Goal: Check status: Check status

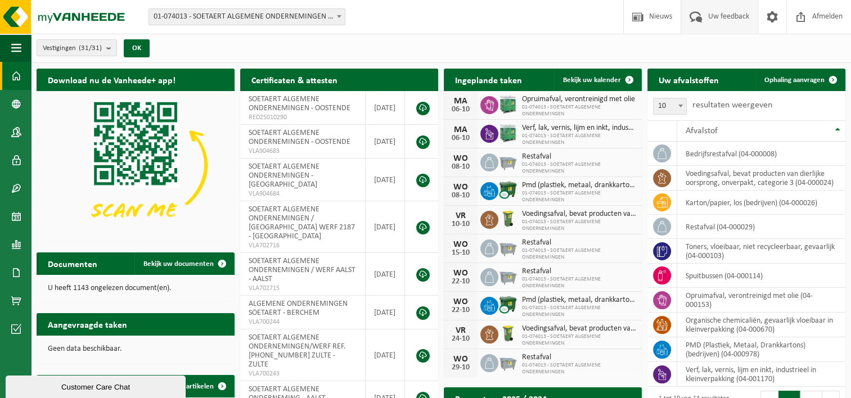
click at [723, 14] on span "Uw feedback" at bounding box center [729, 16] width 47 height 33
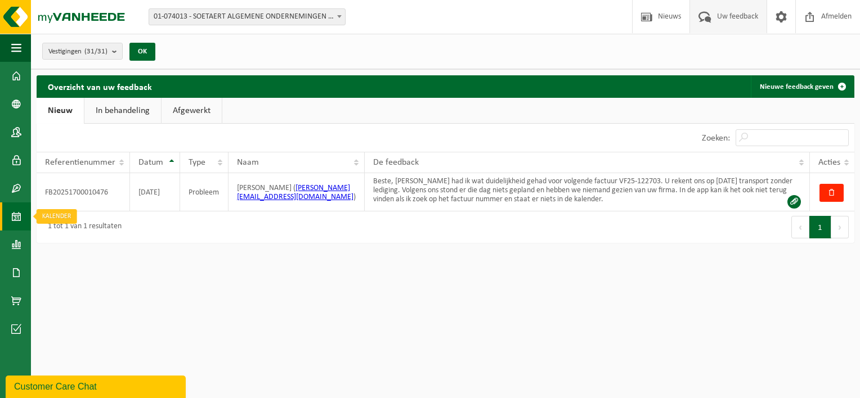
click at [12, 218] on span at bounding box center [16, 217] width 10 height 28
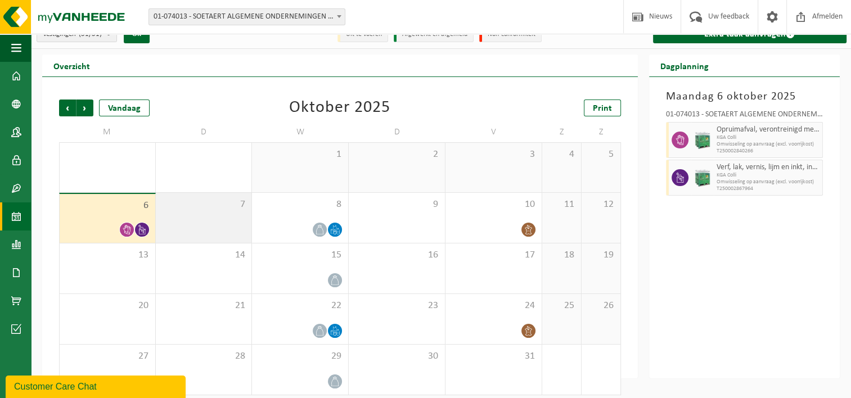
scroll to position [22, 0]
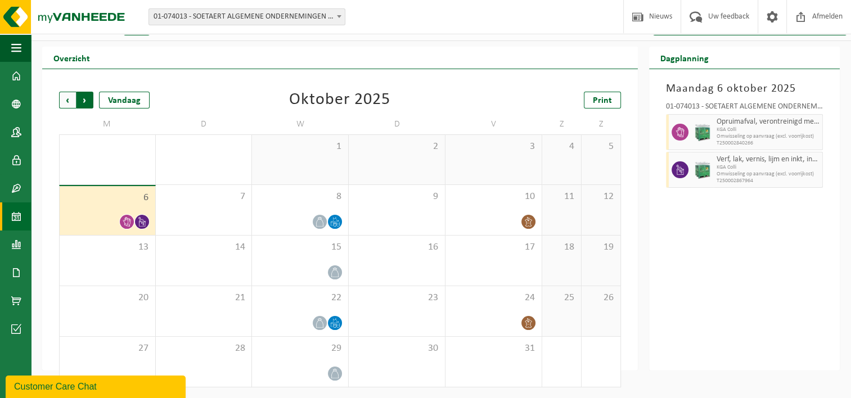
click at [62, 97] on span "Vorige" at bounding box center [67, 100] width 17 height 17
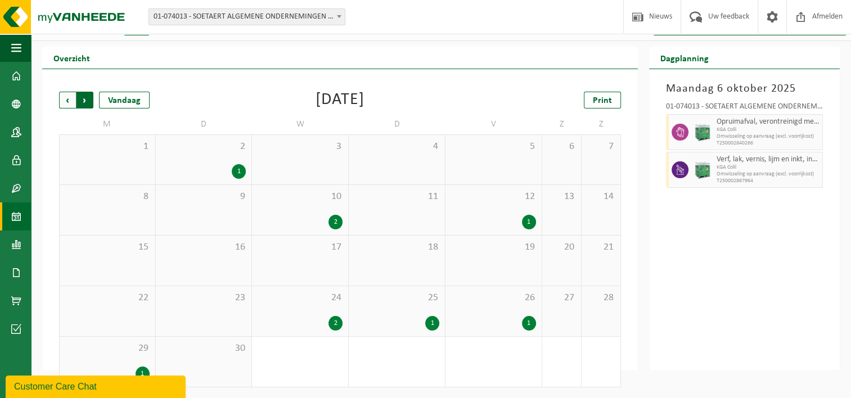
click at [68, 98] on span "Vorige" at bounding box center [67, 100] width 17 height 17
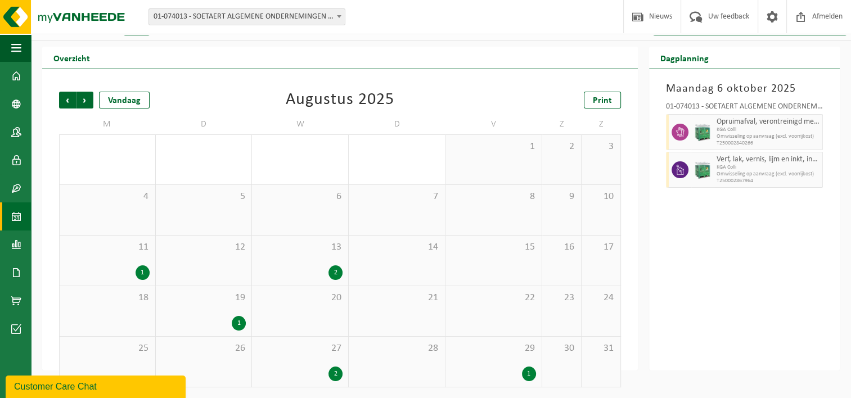
click at [313, 316] on div "20" at bounding box center [300, 311] width 96 height 50
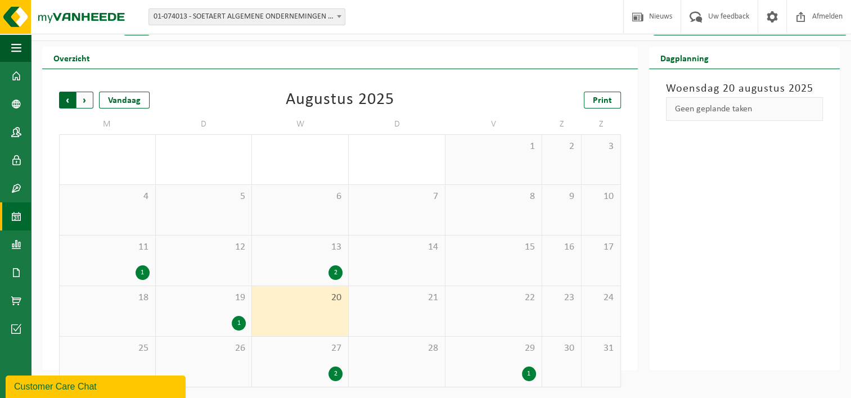
click at [86, 98] on span "Volgende" at bounding box center [85, 100] width 17 height 17
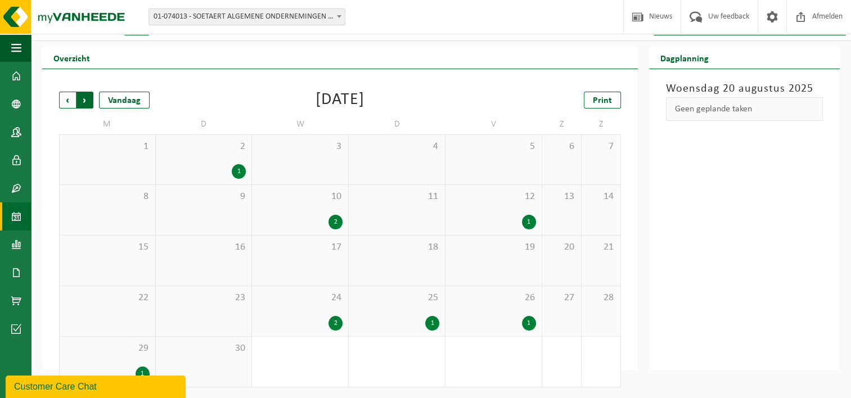
click at [68, 99] on span "Vorige" at bounding box center [67, 100] width 17 height 17
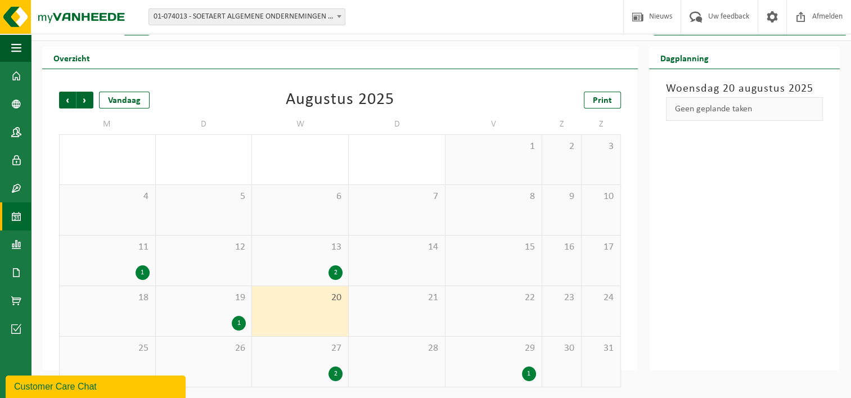
click at [68, 99] on span "Vorige" at bounding box center [67, 100] width 17 height 17
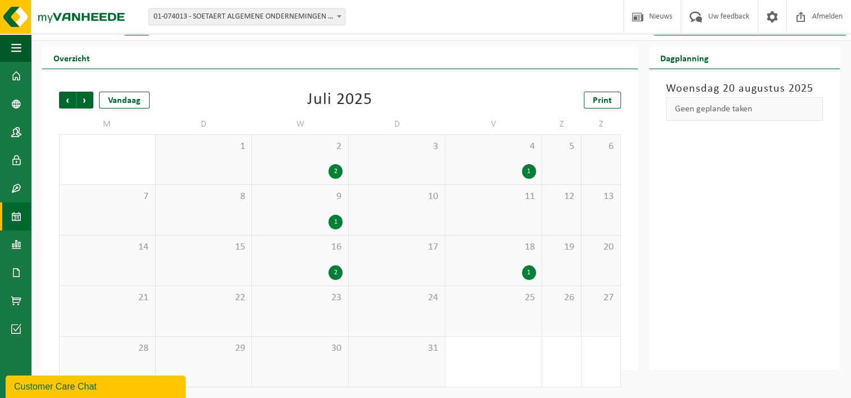
click at [68, 99] on span "Vorige" at bounding box center [67, 100] width 17 height 17
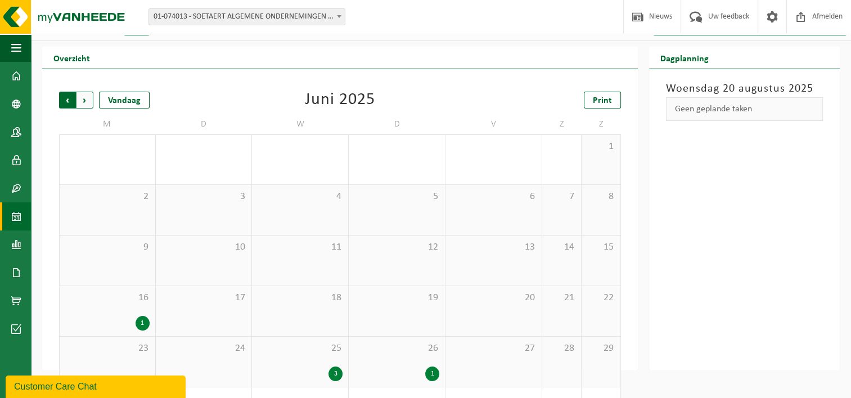
click at [78, 98] on span "Volgende" at bounding box center [85, 100] width 17 height 17
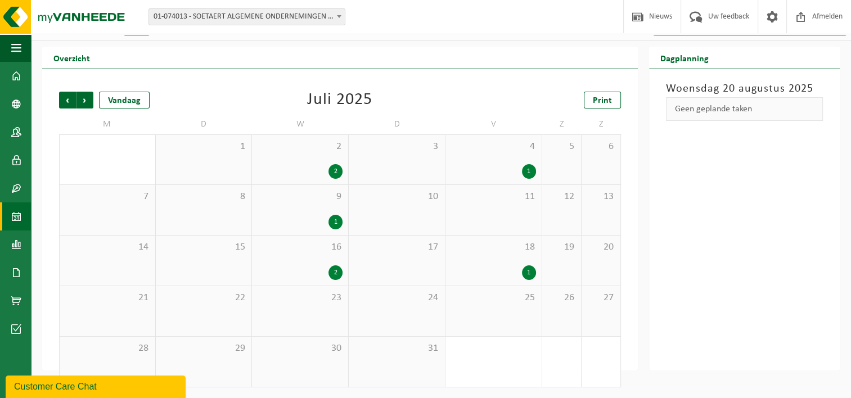
click at [78, 98] on span "Volgende" at bounding box center [85, 100] width 17 height 17
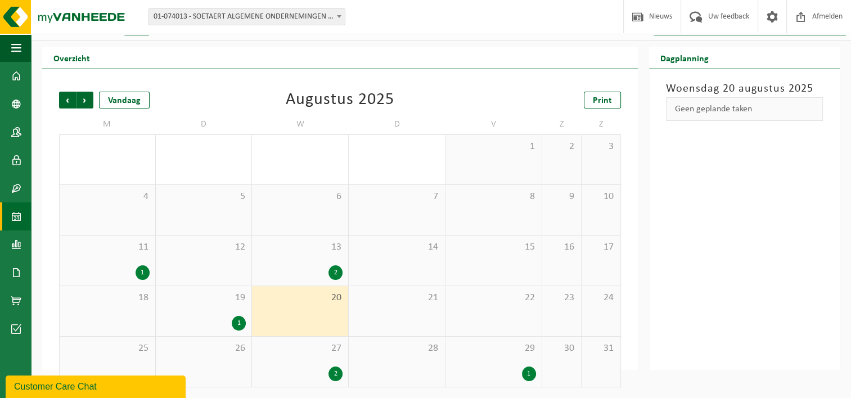
click at [239, 319] on div "1" at bounding box center [239, 323] width 14 height 15
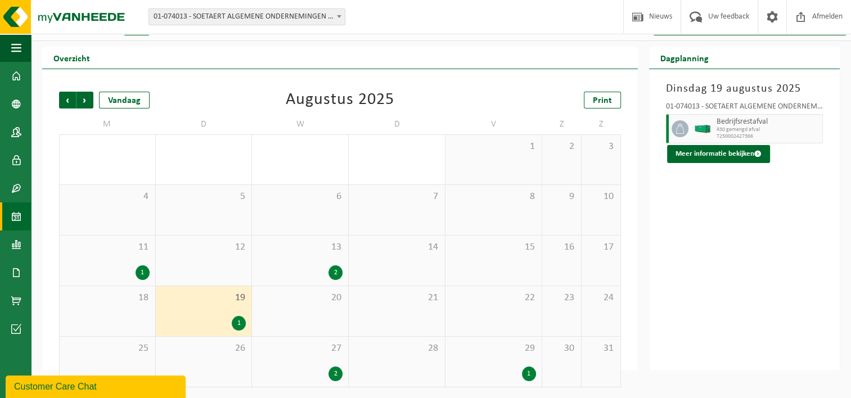
click at [326, 313] on div "20" at bounding box center [300, 311] width 96 height 50
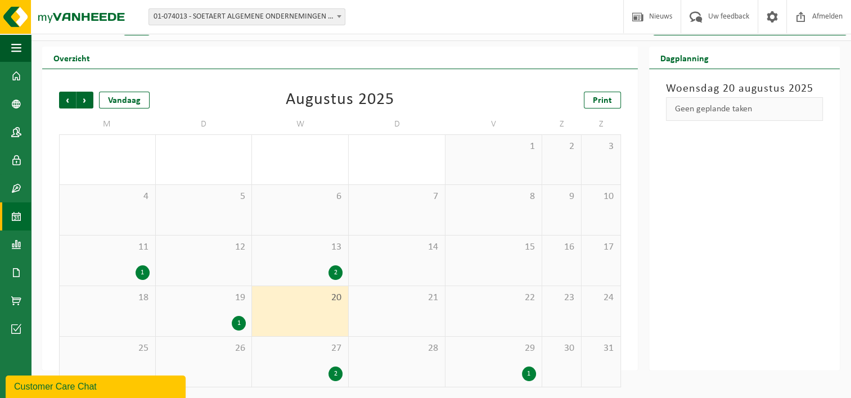
click at [315, 261] on div "13 2" at bounding box center [300, 261] width 96 height 50
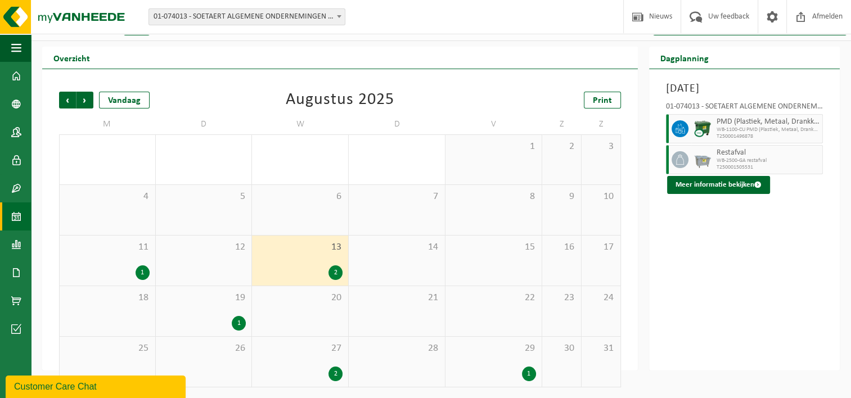
click at [306, 315] on div "20" at bounding box center [300, 311] width 96 height 50
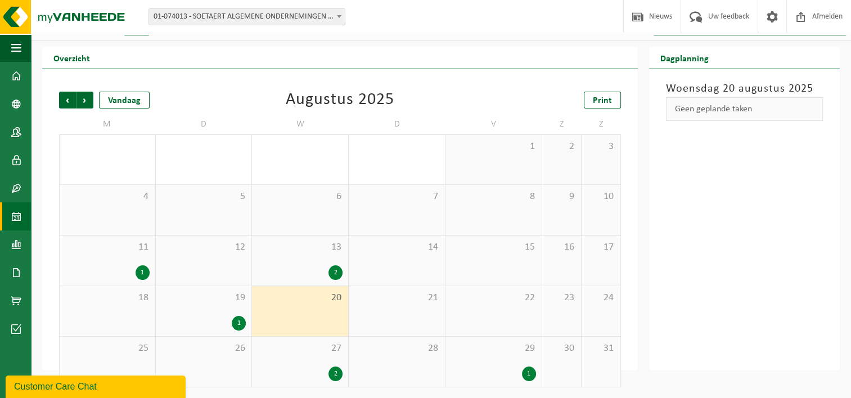
click at [288, 367] on div "2" at bounding box center [300, 374] width 85 height 15
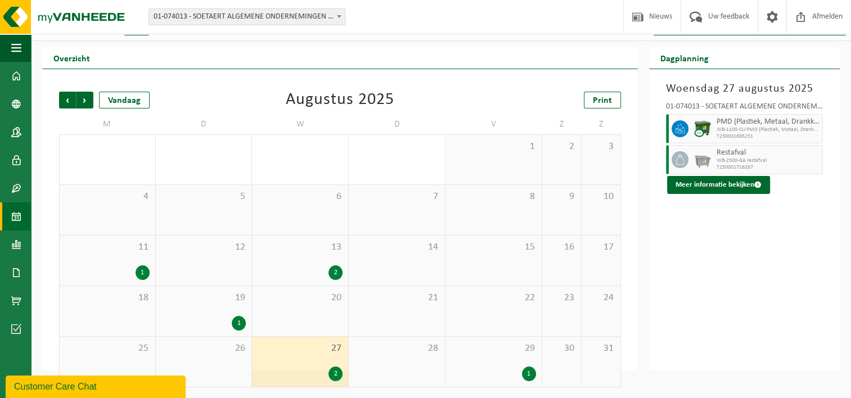
click at [299, 218] on div "6" at bounding box center [300, 210] width 96 height 50
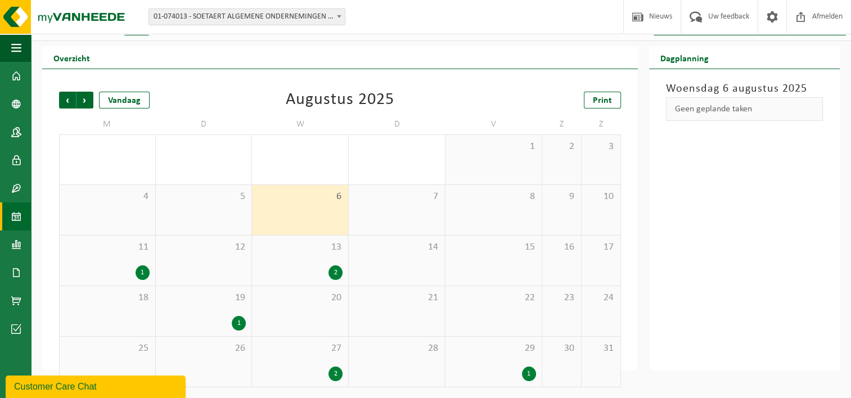
click at [301, 308] on div "20" at bounding box center [300, 311] width 96 height 50
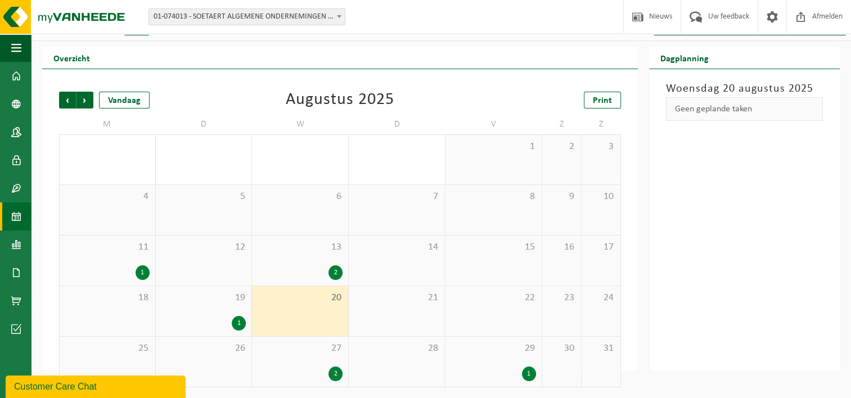
click at [307, 362] on div "27 2" at bounding box center [300, 362] width 96 height 50
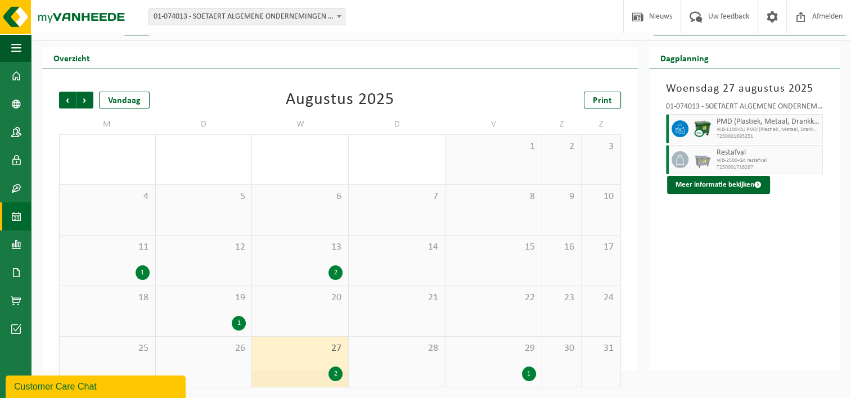
click at [302, 321] on div "20" at bounding box center [300, 311] width 96 height 50
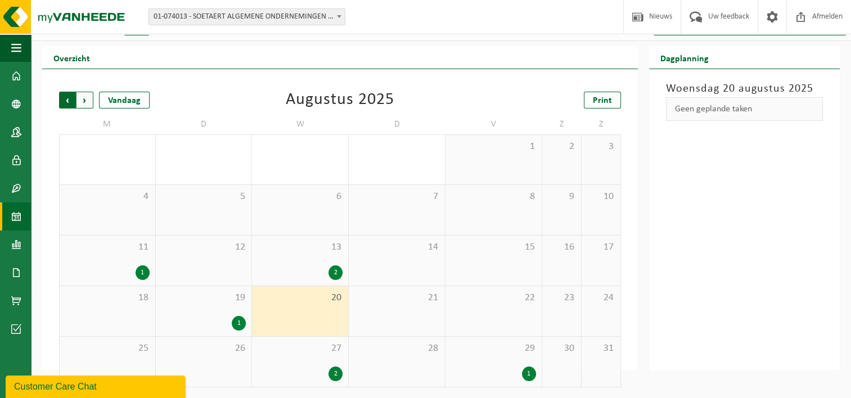
click at [84, 103] on span "Volgende" at bounding box center [85, 100] width 17 height 17
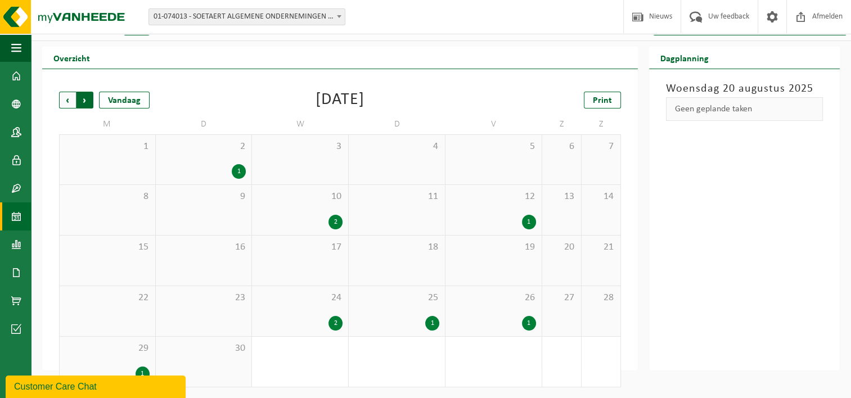
click at [68, 102] on span "Vorige" at bounding box center [67, 100] width 17 height 17
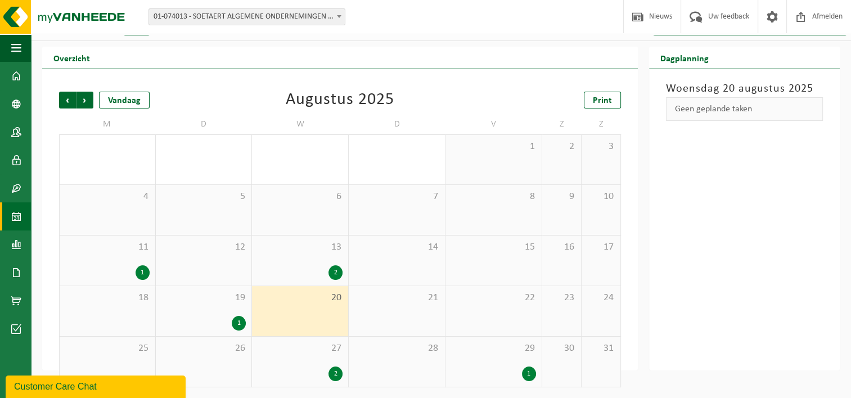
click at [334, 272] on div "2" at bounding box center [336, 273] width 14 height 15
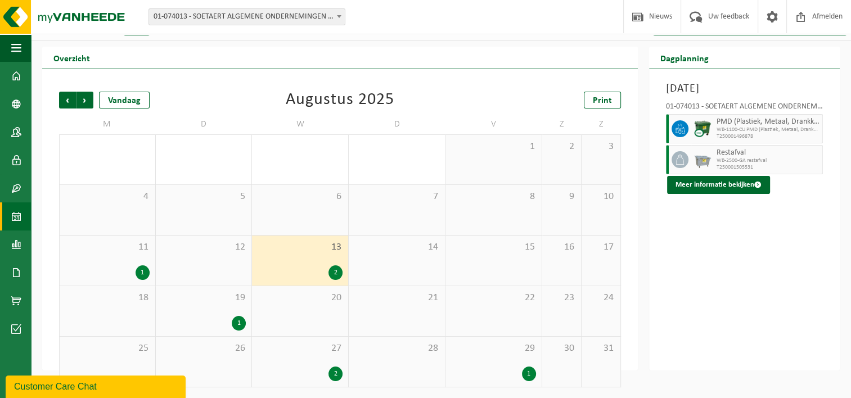
click at [298, 306] on div "20" at bounding box center [300, 311] width 96 height 50
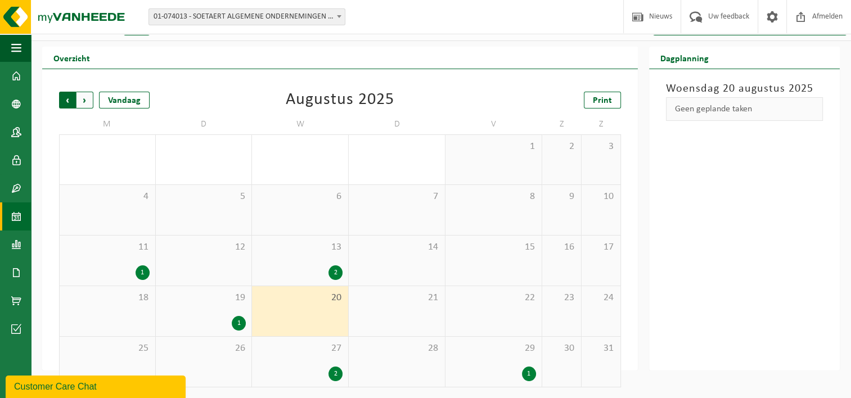
click at [86, 100] on span "Volgende" at bounding box center [85, 100] width 17 height 17
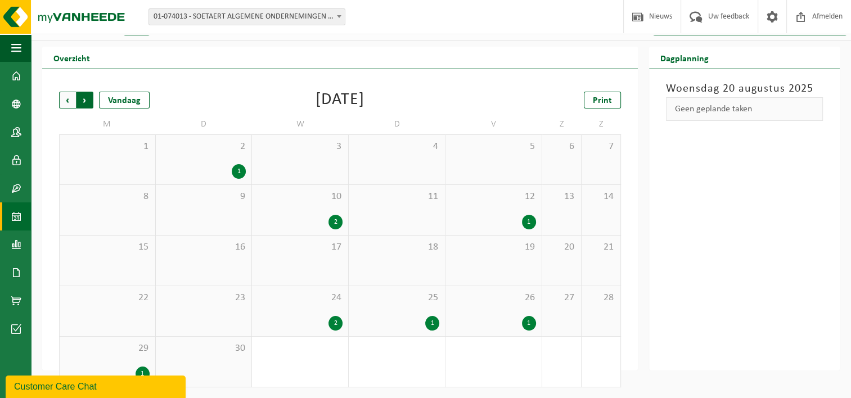
click at [72, 101] on span "Vorige" at bounding box center [67, 100] width 17 height 17
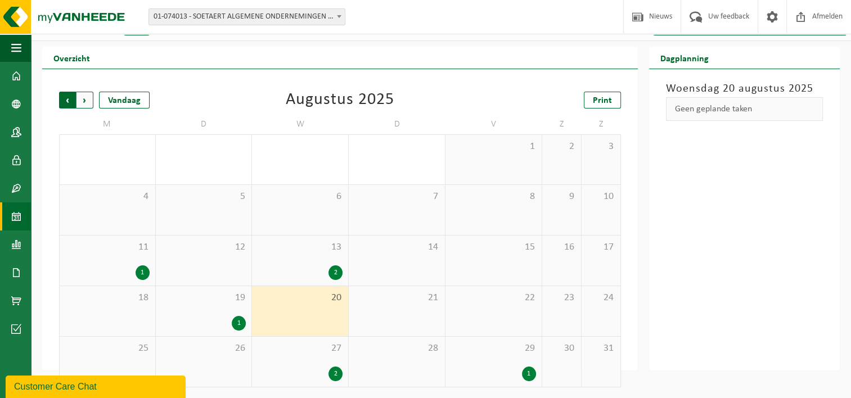
click at [87, 97] on span "Volgende" at bounding box center [85, 100] width 17 height 17
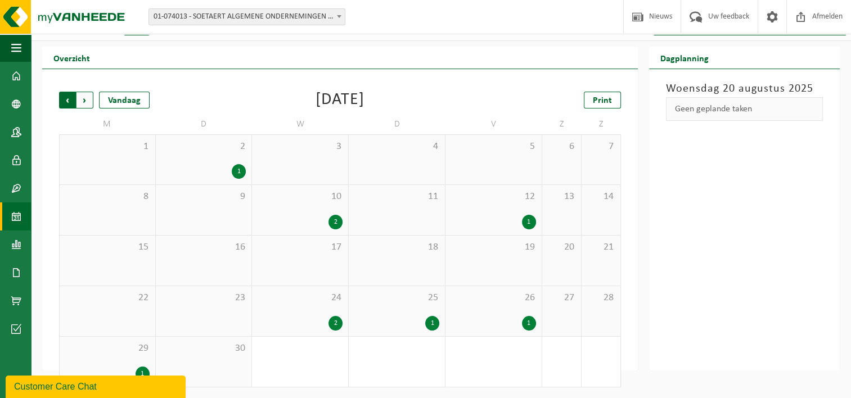
click at [87, 103] on span "Volgende" at bounding box center [85, 100] width 17 height 17
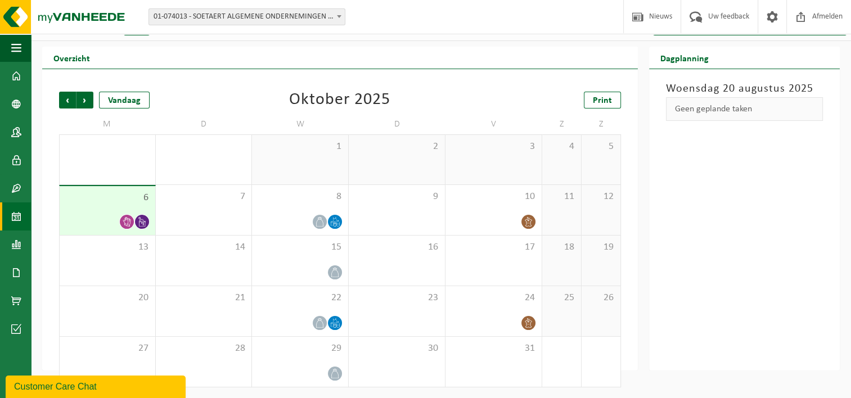
click at [272, 160] on div "1" at bounding box center [300, 160] width 96 height 50
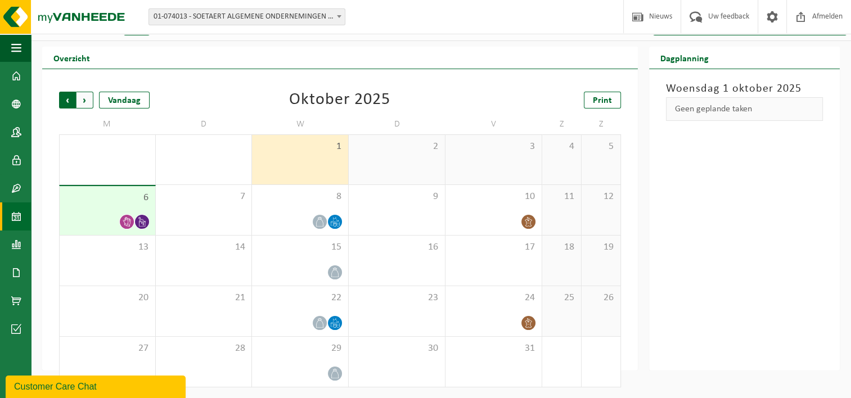
click at [88, 104] on span "Volgende" at bounding box center [85, 100] width 17 height 17
